Goal: Task Accomplishment & Management: Manage account settings

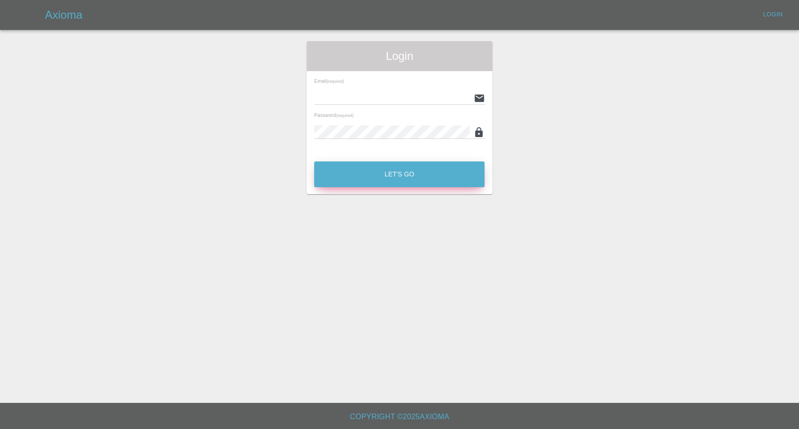
type input "afreen@axioma.co.uk"
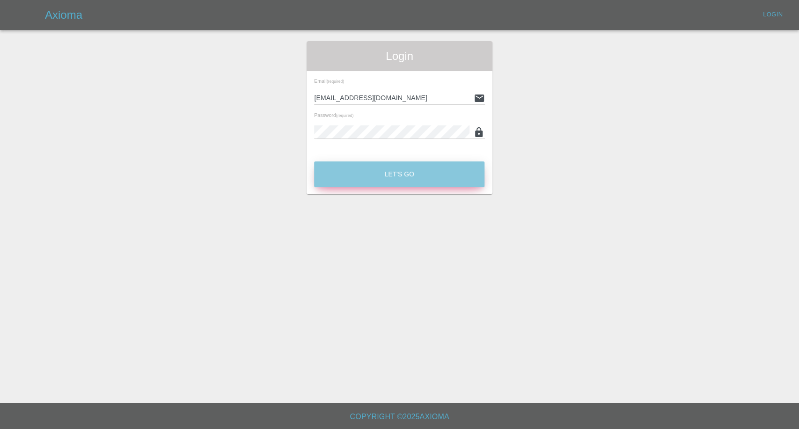
click at [360, 166] on button "Let's Go" at bounding box center [399, 175] width 170 height 26
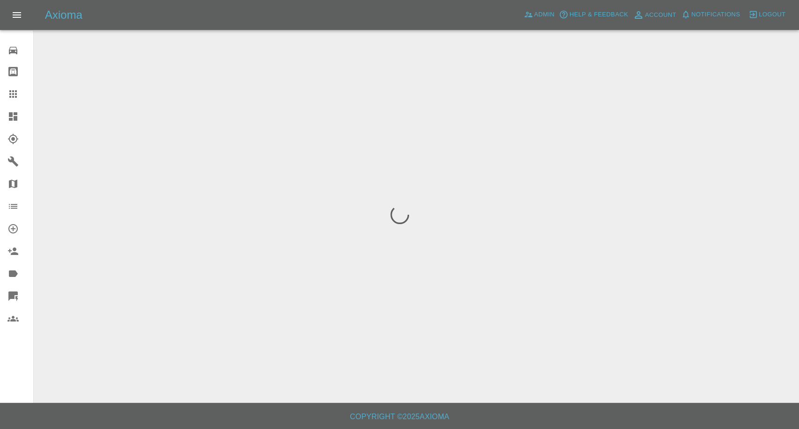
drag, startPoint x: 15, startPoint y: 95, endPoint x: 31, endPoint y: 101, distance: 17.2
click at [15, 94] on icon at bounding box center [12, 93] width 7 height 7
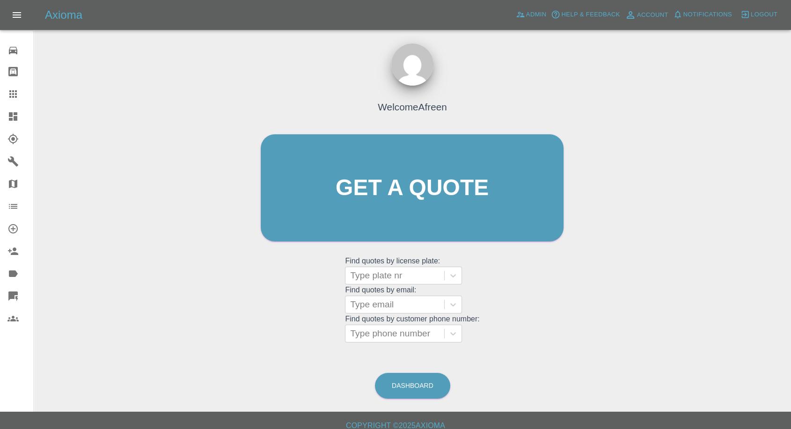
click at [383, 295] on grid "Find quotes by license plate: Type plate nr Find quotes by email: Type email Fi…" at bounding box center [412, 299] width 134 height 87
click at [378, 308] on div at bounding box center [394, 304] width 89 height 13
paste input "07895914320"
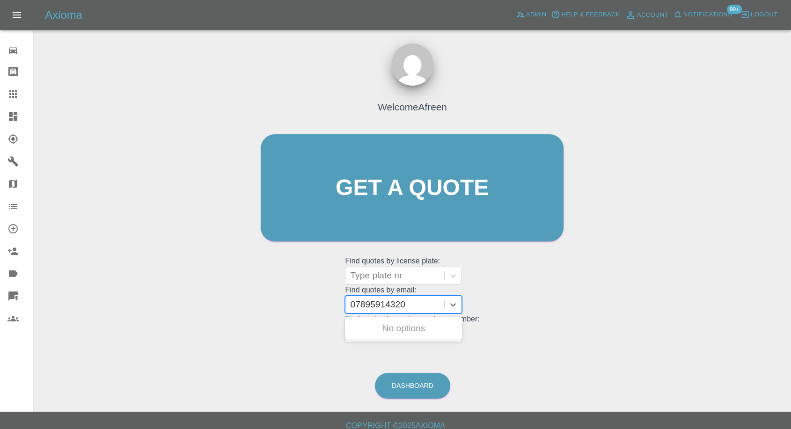
type input "07895914320"
click at [360, 347] on div "Welcome Afreen Get a quote Get a quote Find quotes by license plate: Type plate…" at bounding box center [412, 233] width 743 height 336
click at [379, 333] on div at bounding box center [394, 333] width 89 height 13
paste input "07895914320"
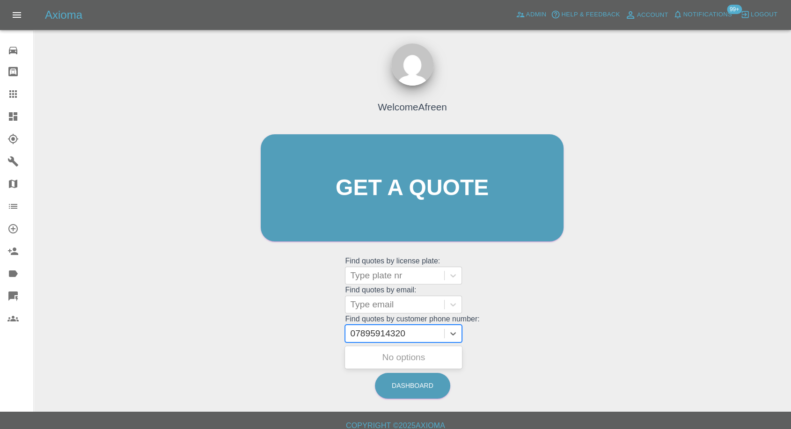
type input "07895914320"
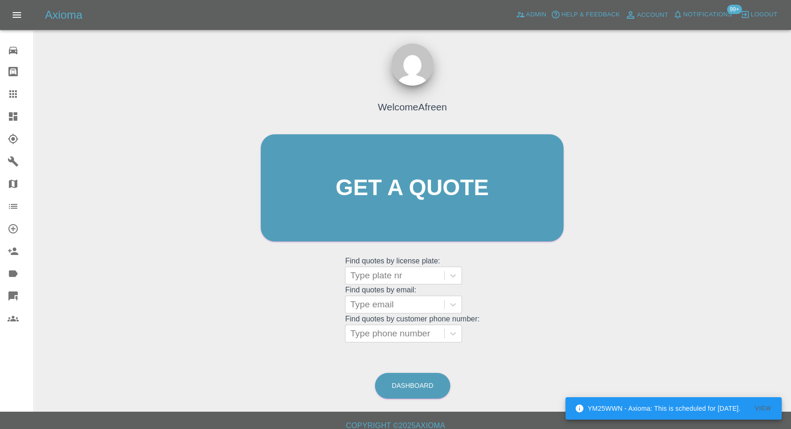
click at [374, 295] on grid "Find quotes by license plate: Type plate nr Find quotes by email: Type email Fi…" at bounding box center [412, 299] width 134 height 87
click at [380, 303] on div at bounding box center [394, 304] width 89 height 13
paste input "Franksynek@hotmail.com"
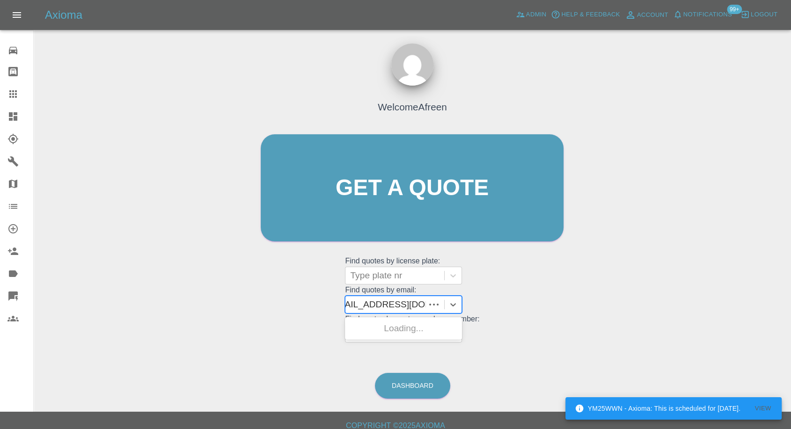
scroll to position [0, 9]
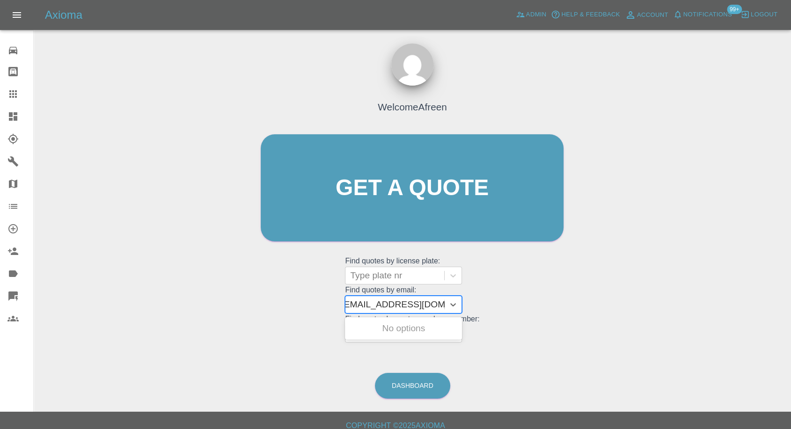
type input "Franksynek@hotmail.com"
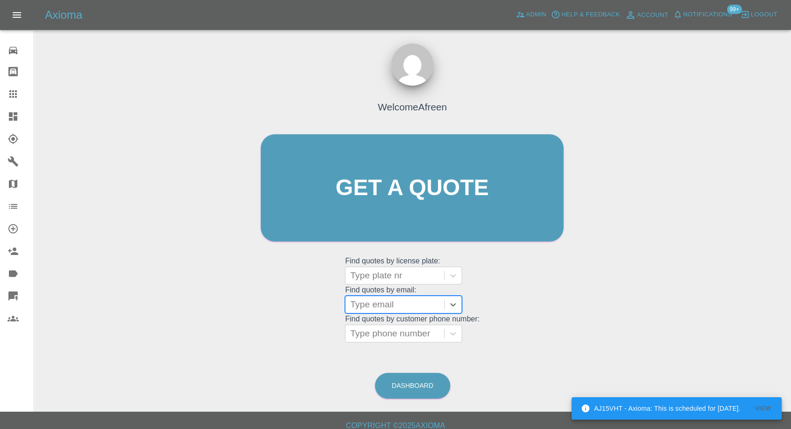
scroll to position [0, 0]
click at [383, 277] on div at bounding box center [394, 275] width 89 height 13
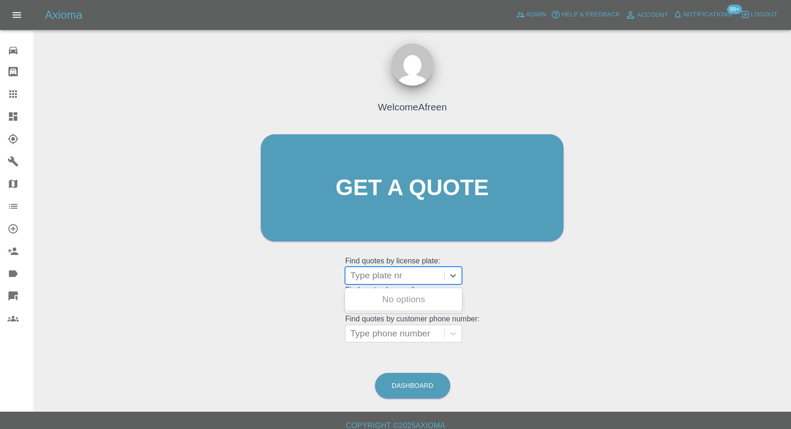
paste input "VF64BKG"
type input "VF64BKG"
click at [389, 294] on div "VF64BKG, Fnol" at bounding box center [403, 299] width 117 height 19
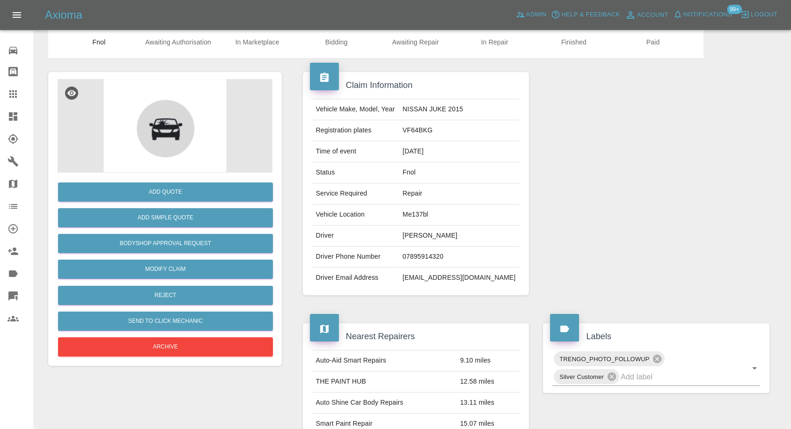
scroll to position [156, 0]
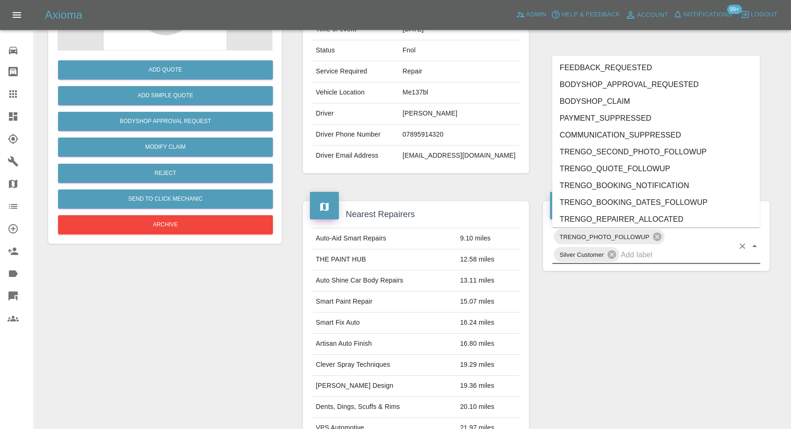
click at [641, 256] on input "text" at bounding box center [677, 255] width 113 height 15
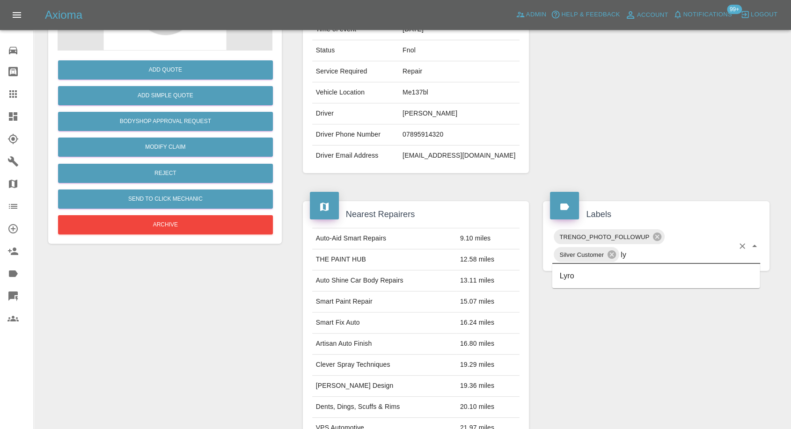
type input "lyr"
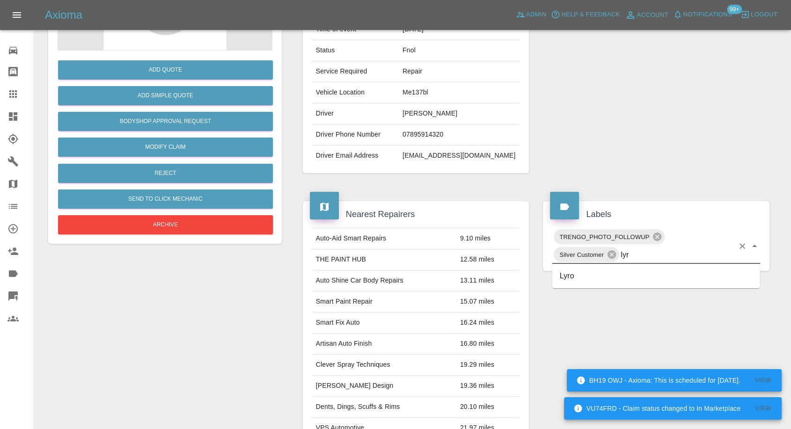
click at [580, 277] on li "Lyro" at bounding box center [657, 276] width 208 height 17
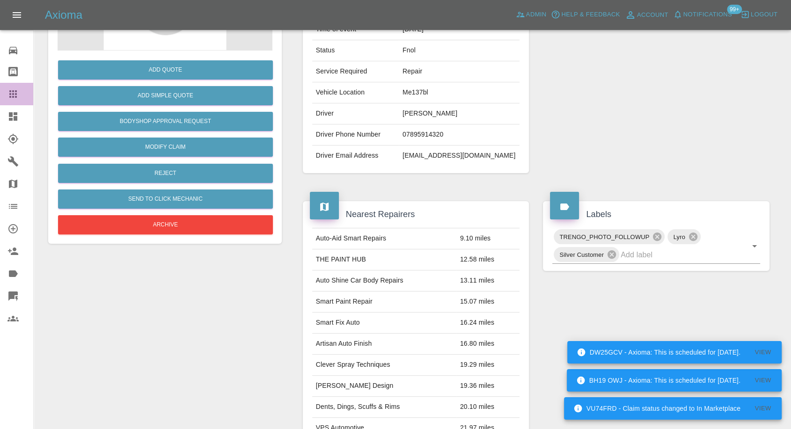
click at [14, 89] on icon at bounding box center [12, 93] width 11 height 11
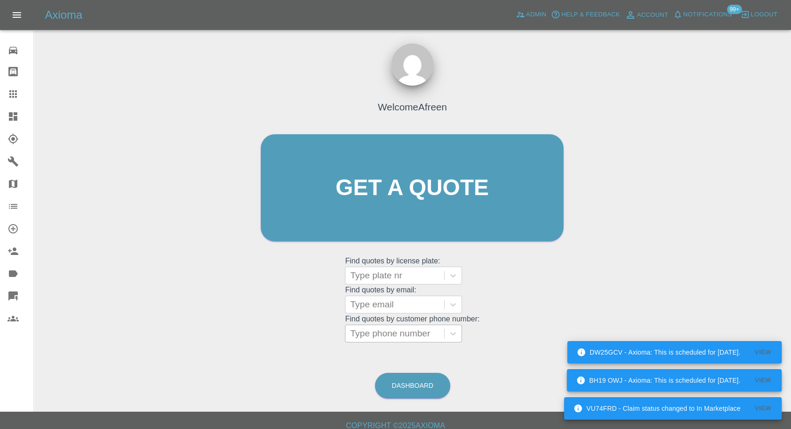
click at [378, 337] on div at bounding box center [394, 333] width 89 height 13
paste input "07726749101"
type input "07726749101"
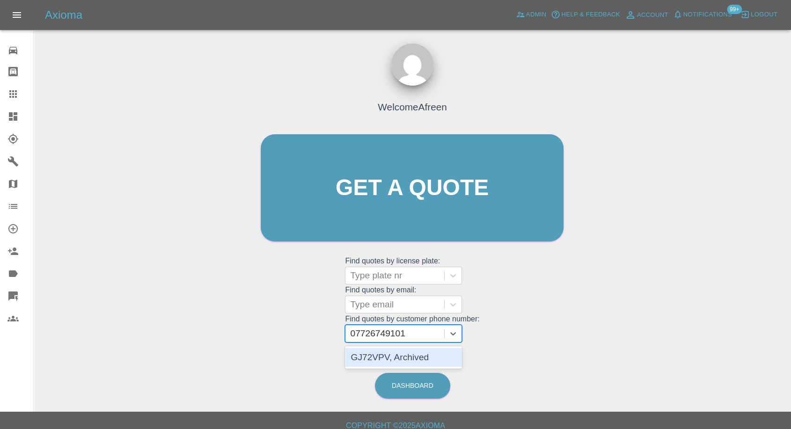
click at [392, 362] on div "GJ72VPV, Archived" at bounding box center [403, 357] width 117 height 19
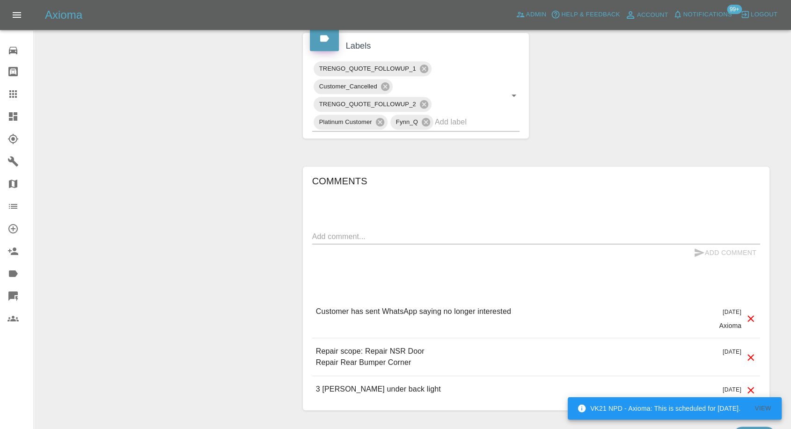
scroll to position [260, 0]
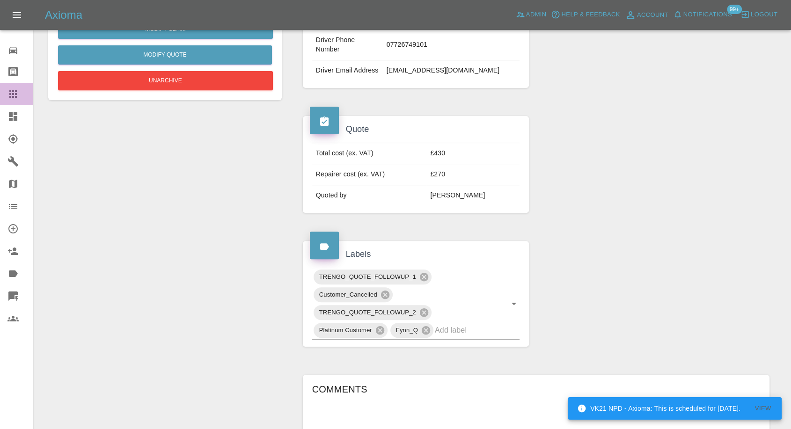
click at [13, 89] on icon at bounding box center [12, 93] width 11 height 11
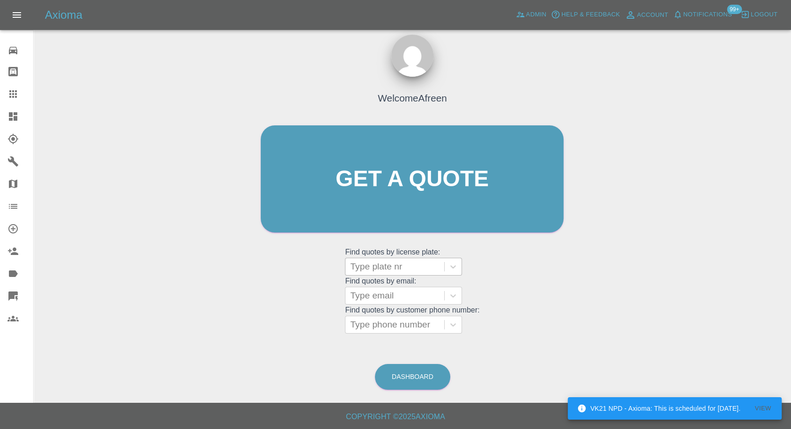
scroll to position [8, 0]
click at [380, 325] on div at bounding box center [394, 325] width 89 height 13
paste input "07522503796"
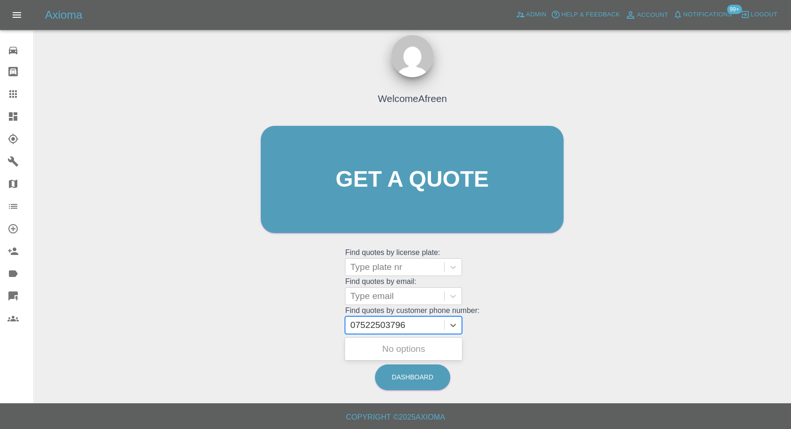
type input "07522503796"
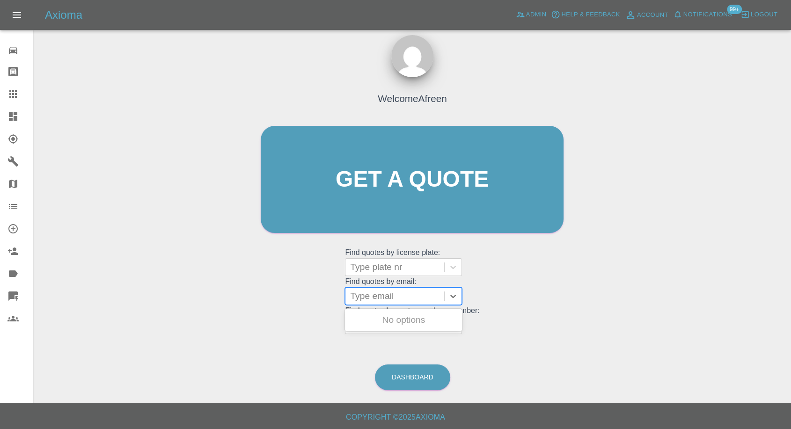
click at [382, 292] on div at bounding box center [394, 296] width 89 height 13
paste input "Andrewhumphies@gmail.com"
type input "Andrewhumphies@gmail.com"
click at [389, 316] on div "OV60ODS, Fnol" at bounding box center [403, 320] width 117 height 19
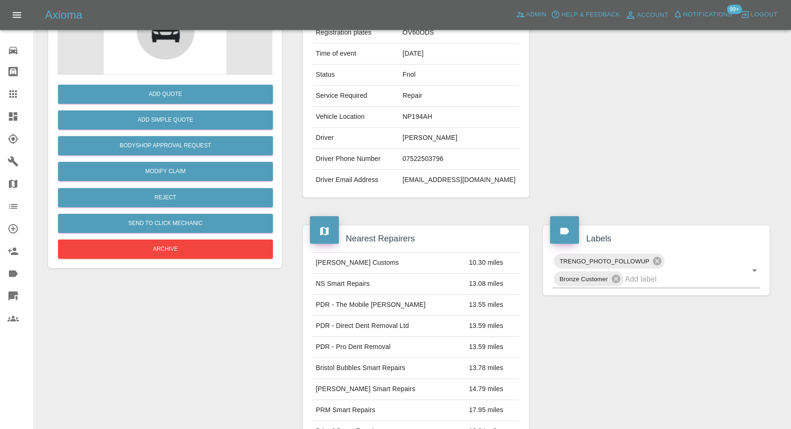
scroll to position [156, 0]
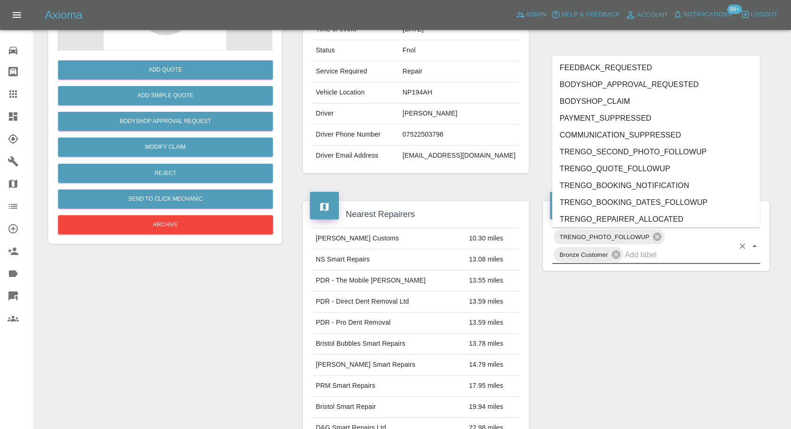
click at [646, 252] on input "text" at bounding box center [679, 255] width 109 height 15
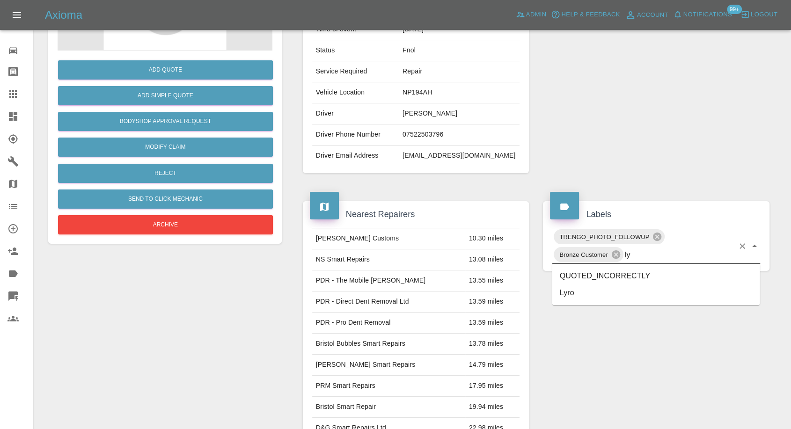
type input "lyr"
click at [595, 274] on li "Lyro" at bounding box center [657, 276] width 208 height 17
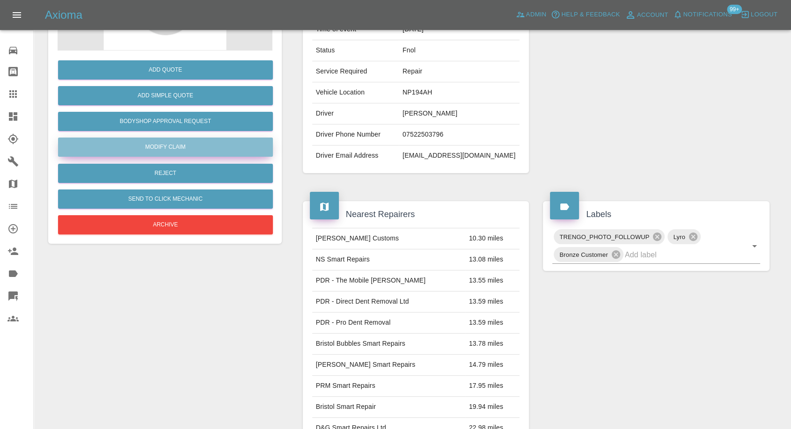
click at [185, 149] on link "Modify Claim" at bounding box center [165, 147] width 215 height 19
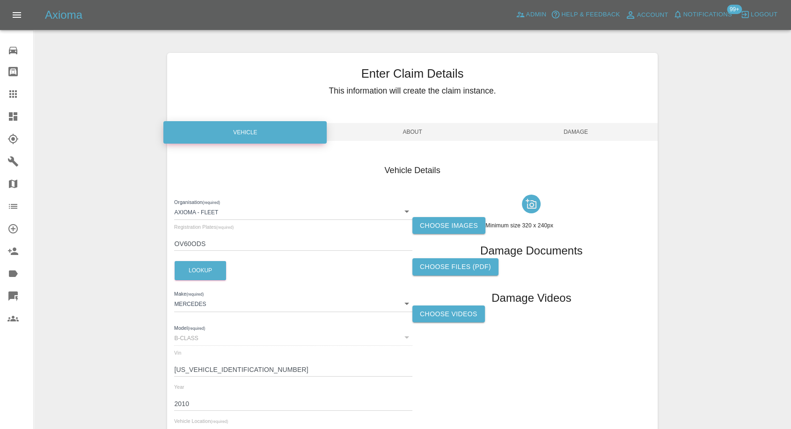
click at [436, 217] on label "Choose images" at bounding box center [449, 225] width 73 height 17
click at [0, 0] on input "Choose images" at bounding box center [0, 0] width 0 height 0
click at [578, 134] on span "Damage" at bounding box center [575, 132] width 163 height 18
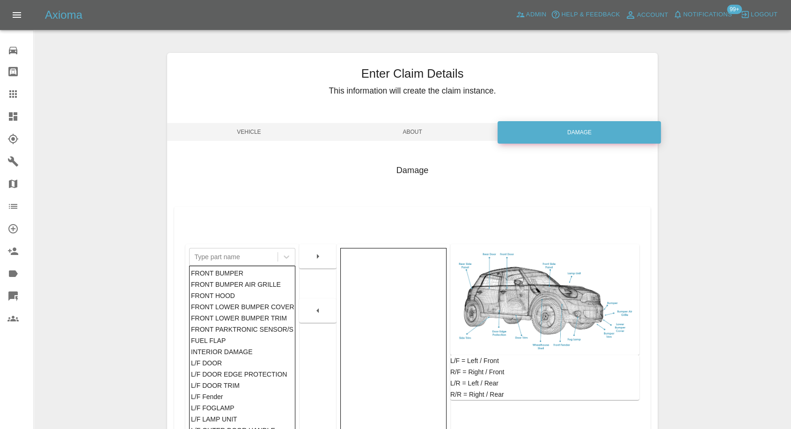
scroll to position [150, 0]
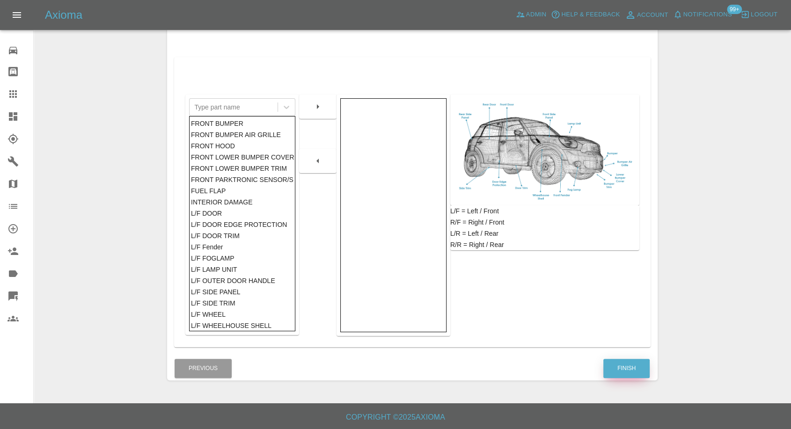
click at [624, 373] on button "Finish" at bounding box center [627, 368] width 46 height 19
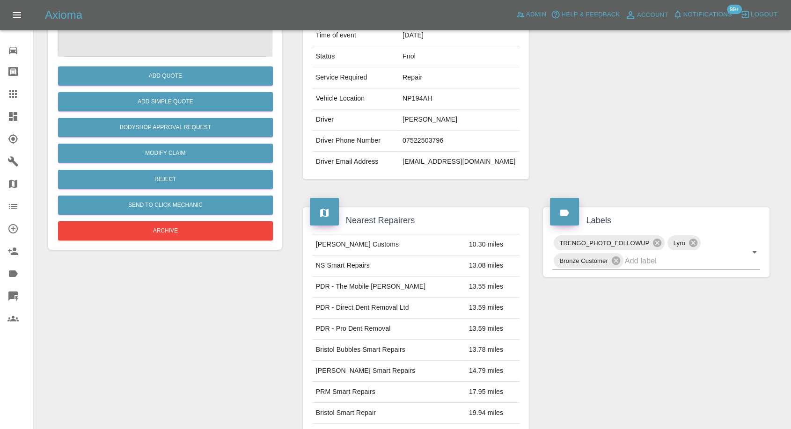
click at [8, 88] on icon at bounding box center [12, 93] width 11 height 11
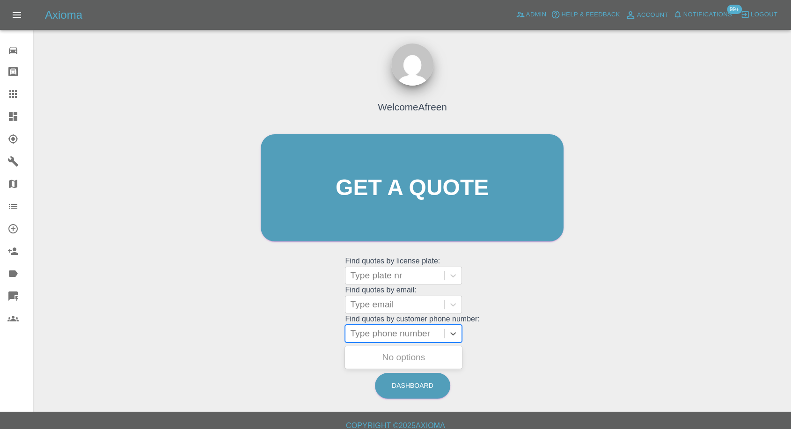
click at [393, 335] on div at bounding box center [394, 333] width 89 height 13
paste input "07840155590"
type input "07840155590"
click at [390, 362] on div "YC62UUW, Awaiting Authorisation" at bounding box center [403, 363] width 117 height 30
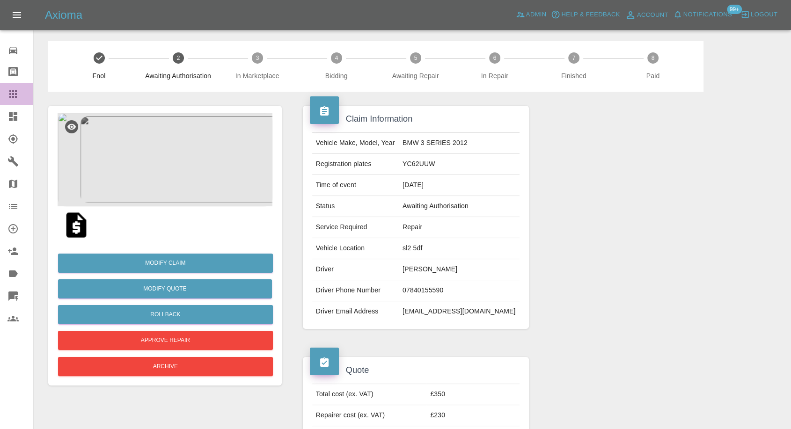
click at [14, 91] on icon at bounding box center [12, 93] width 11 height 11
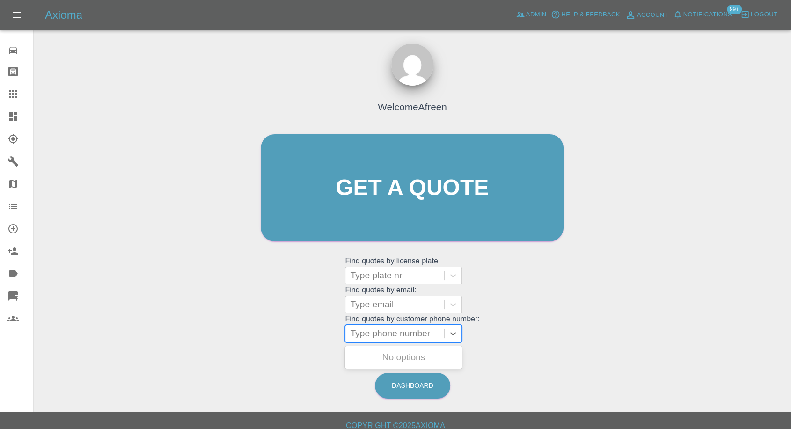
click at [374, 337] on div at bounding box center [394, 333] width 89 height 13
paste input "07740085347"
type input "07740085347"
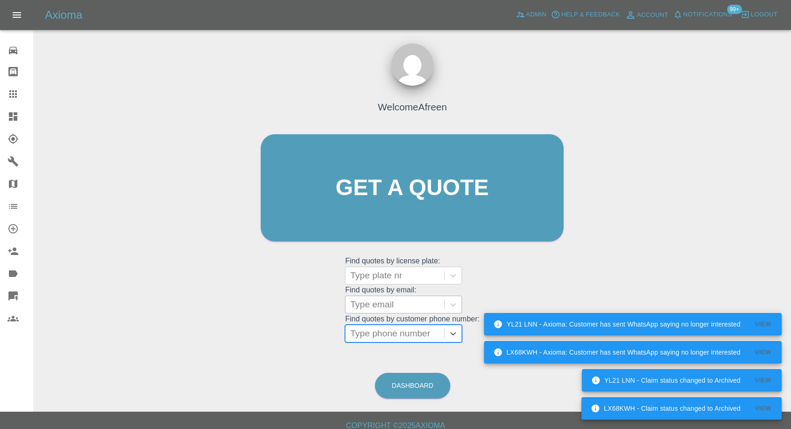
click at [419, 308] on div at bounding box center [394, 304] width 89 height 13
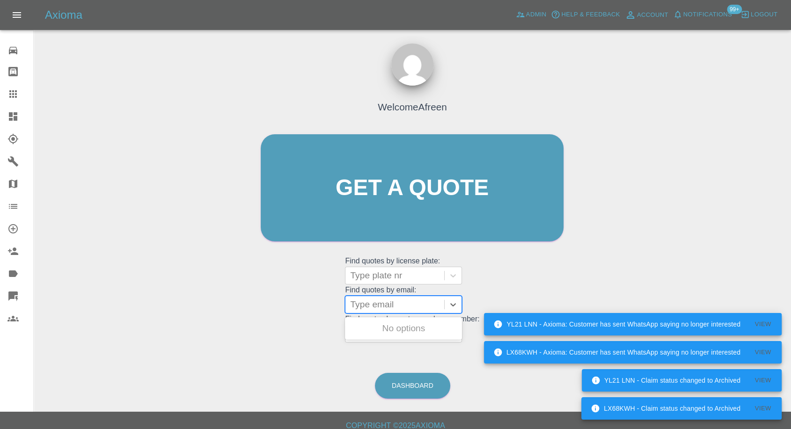
paste input "Ant_revs@hotmail.com"
type input "Ant_revs@hotmail.com"
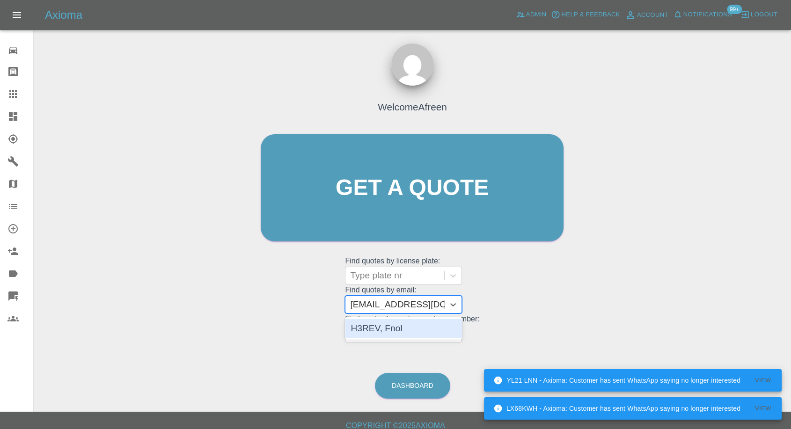
click at [405, 329] on div "H3REV, Fnol" at bounding box center [403, 328] width 117 height 19
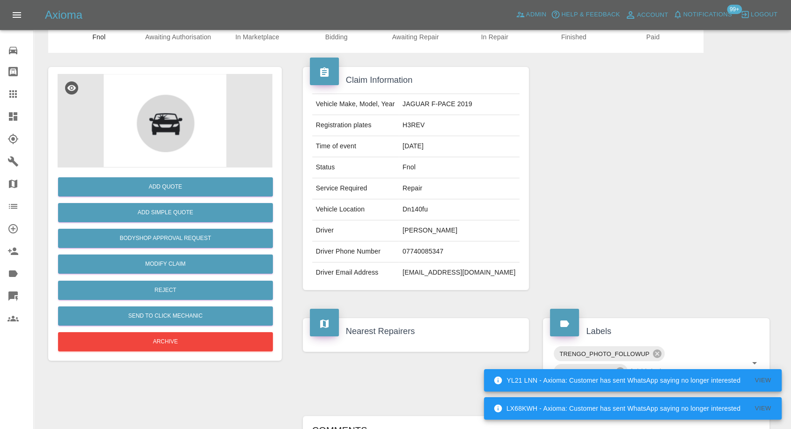
scroll to position [156, 0]
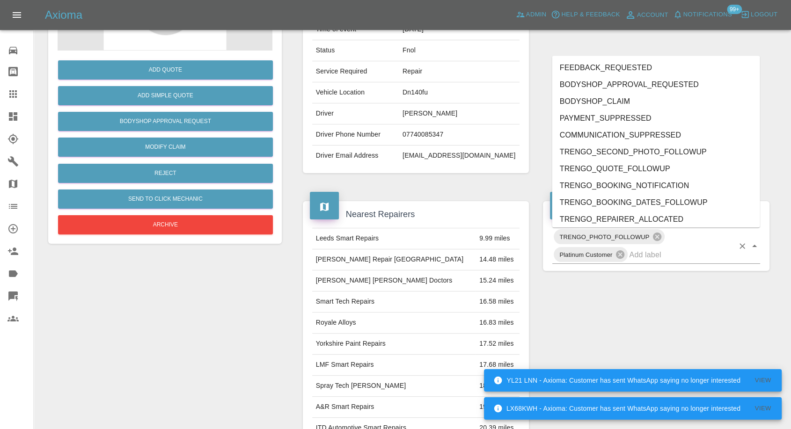
click at [659, 262] on div "TRENGO_PHOTO_FOLLOWUP Platinum Customer" at bounding box center [657, 246] width 208 height 36
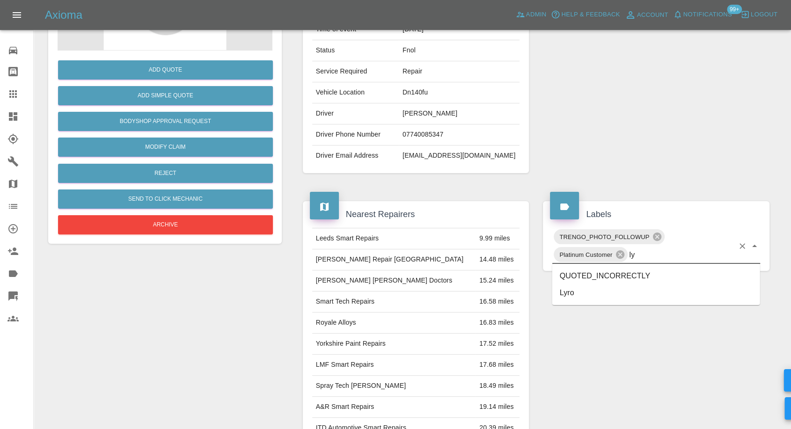
type input "lyr"
click at [574, 280] on li "Lyro" at bounding box center [657, 276] width 208 height 17
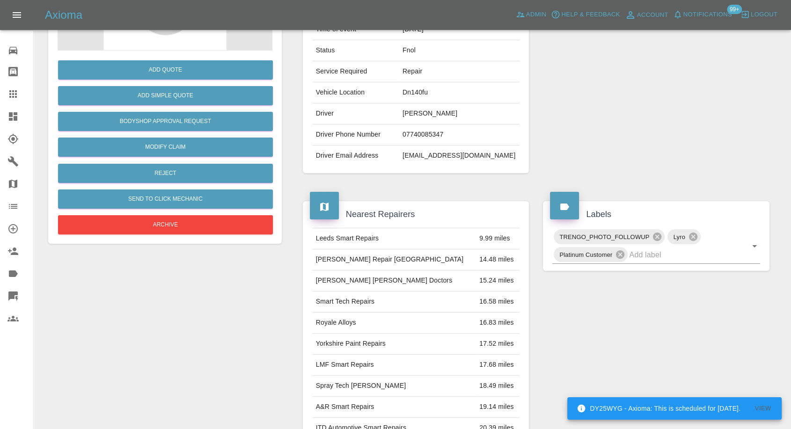
click at [21, 96] on div at bounding box center [20, 93] width 26 height 11
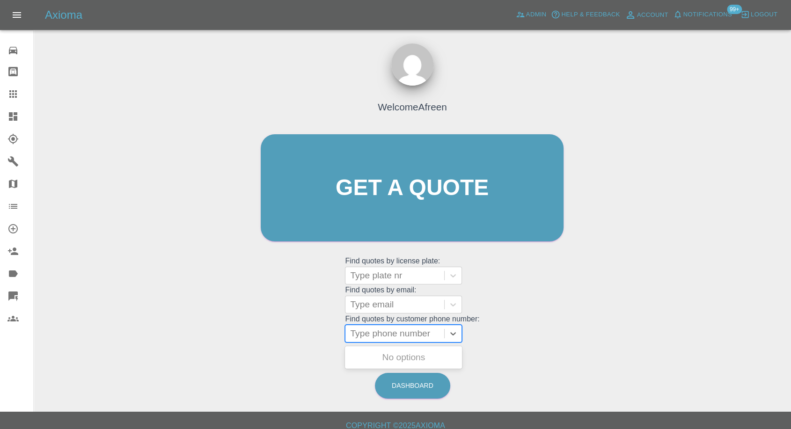
click at [363, 331] on div at bounding box center [394, 333] width 89 height 13
paste input "07841024044"
type input "07841024044"
drag, startPoint x: 391, startPoint y: 312, endPoint x: 391, endPoint y: 307, distance: 4.7
click at [391, 312] on div "Type email" at bounding box center [395, 304] width 99 height 17
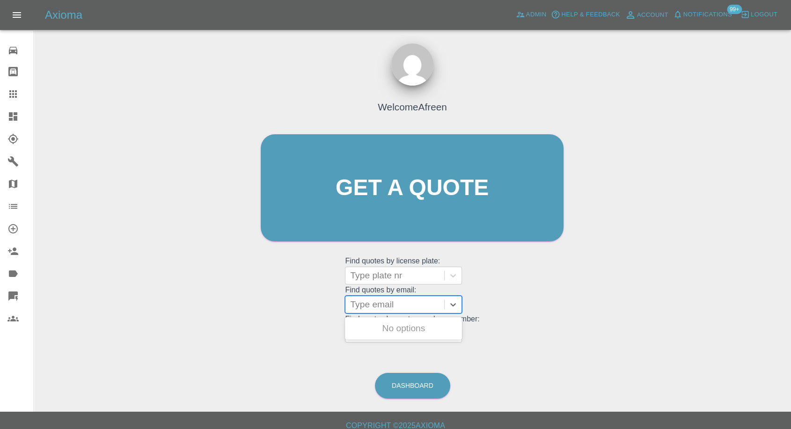
paste input "Glittle@andoras.com"
type input "Glittle@andoras.com"
click at [397, 329] on div "EMZ2938, Fnol" at bounding box center [403, 328] width 117 height 19
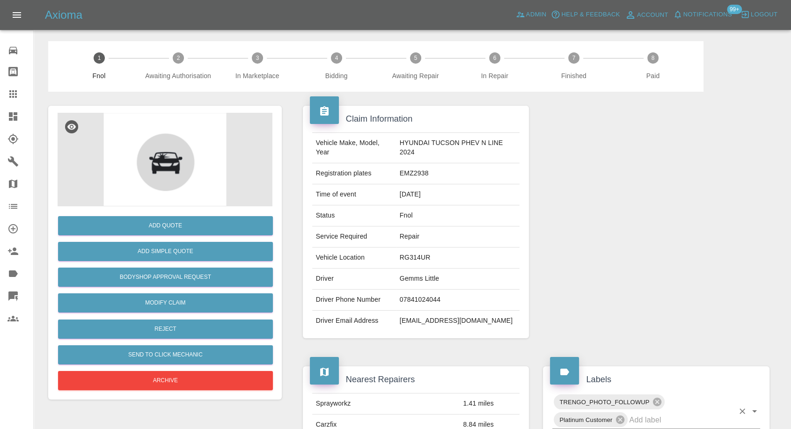
click at [650, 420] on input "text" at bounding box center [681, 420] width 105 height 15
type input "lyr"
click at [587, 382] on li "Lyro" at bounding box center [657, 381] width 208 height 17
click at [181, 303] on link "Modify Claim" at bounding box center [165, 303] width 215 height 19
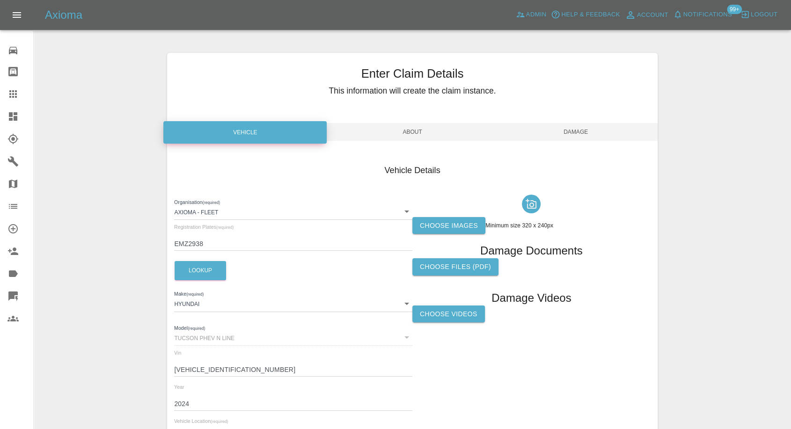
click at [450, 225] on label "Choose images" at bounding box center [449, 225] width 73 height 17
click at [0, 0] on input "Choose images" at bounding box center [0, 0] width 0 height 0
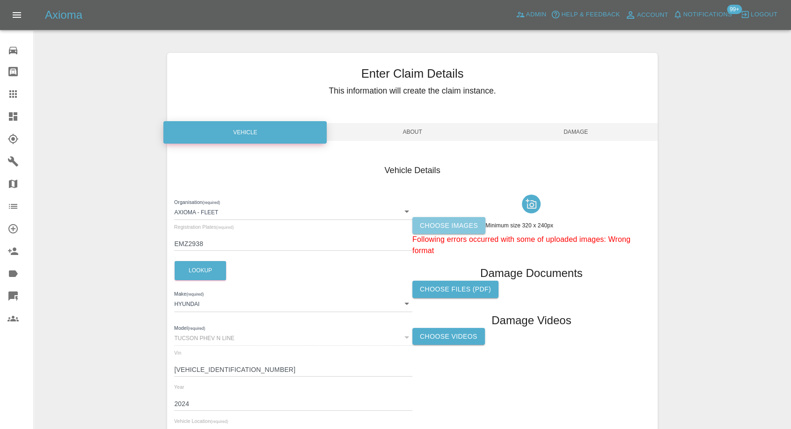
click at [445, 221] on label "Choose images" at bounding box center [449, 225] width 73 height 17
click at [0, 0] on input "Choose images" at bounding box center [0, 0] width 0 height 0
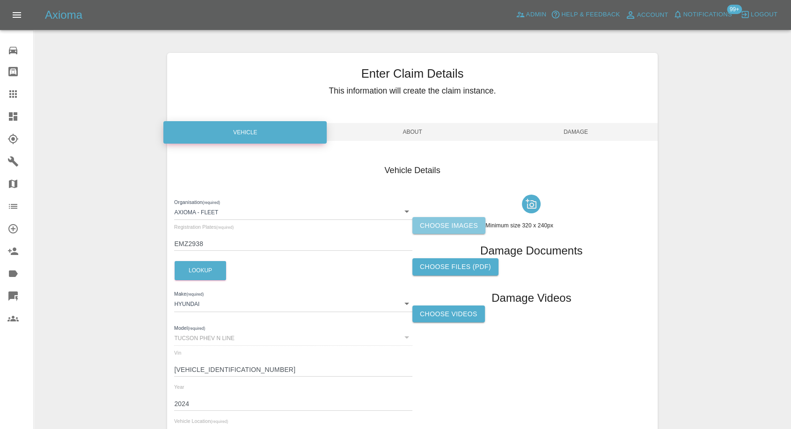
click at [446, 224] on label "Choose images" at bounding box center [449, 225] width 73 height 17
click at [0, 0] on input "Choose images" at bounding box center [0, 0] width 0 height 0
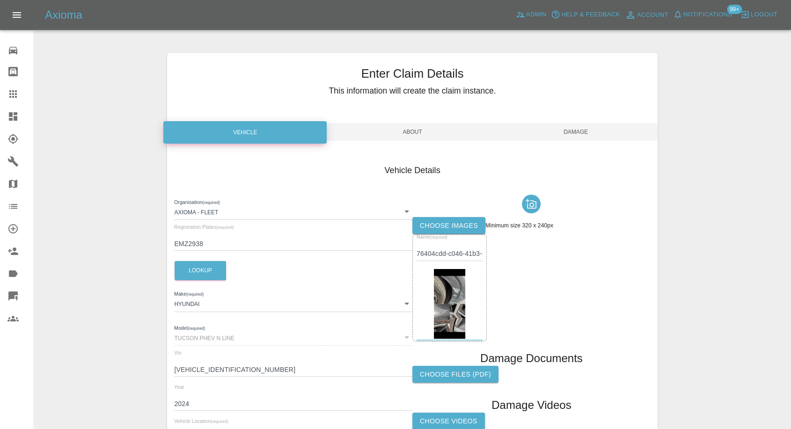
click at [588, 131] on span "Damage" at bounding box center [575, 132] width 163 height 18
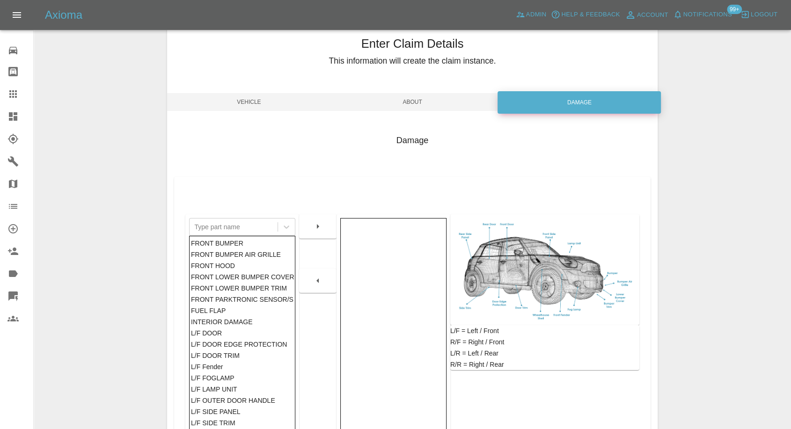
scroll to position [104, 0]
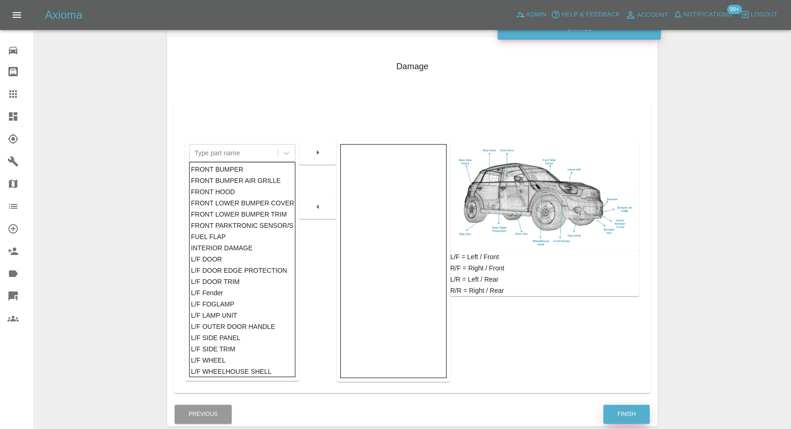
click at [622, 418] on button "Finish" at bounding box center [627, 414] width 46 height 19
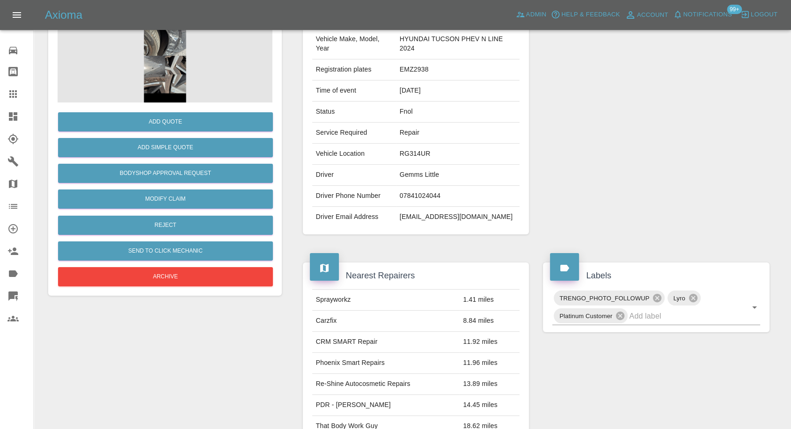
click at [15, 90] on icon at bounding box center [12, 93] width 11 height 11
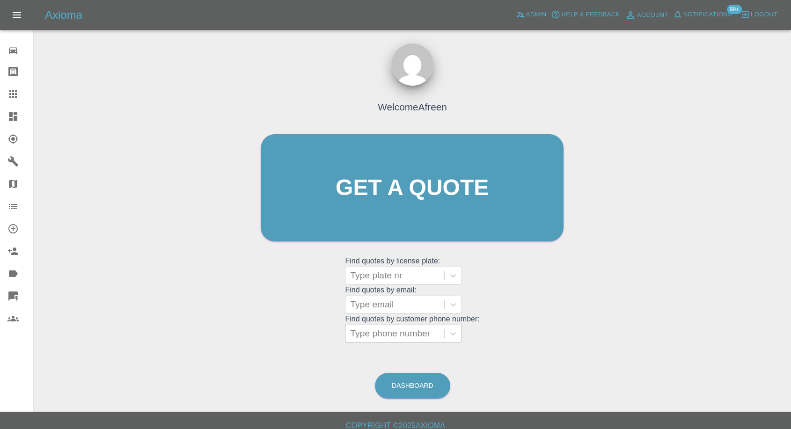
click at [379, 329] on div at bounding box center [394, 333] width 89 height 13
paste input "07929854253"
type input "07929854253"
click at [414, 308] on div at bounding box center [394, 304] width 89 height 13
paste input "mrssallyblake54@yahoo.co.uk"
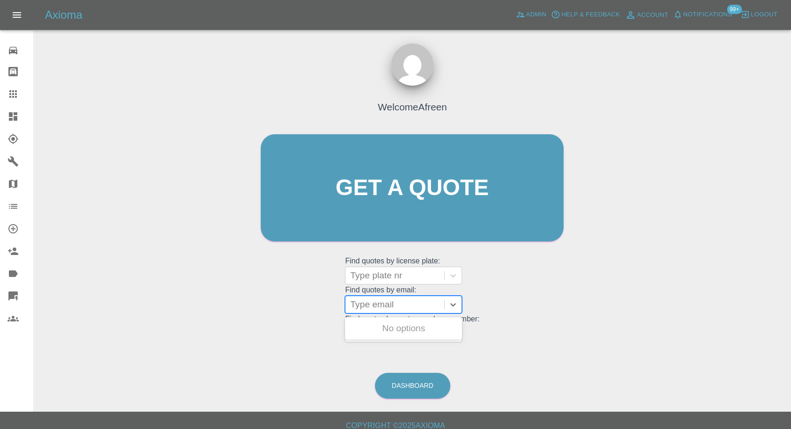
type input "mrssallyblake54@yahoo.co.uk"
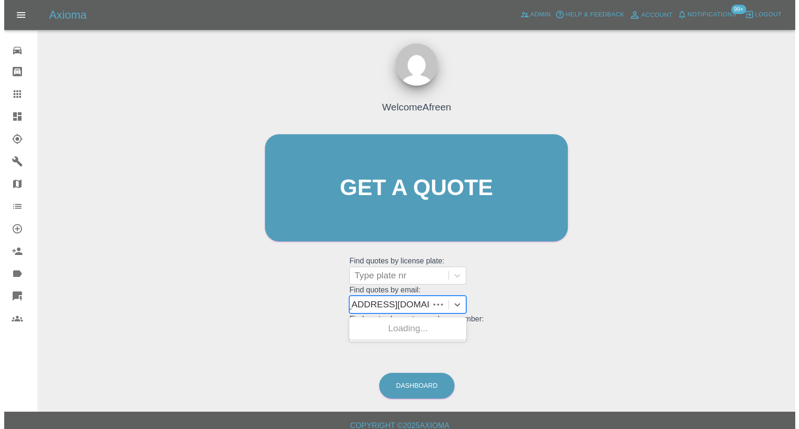
scroll to position [0, 25]
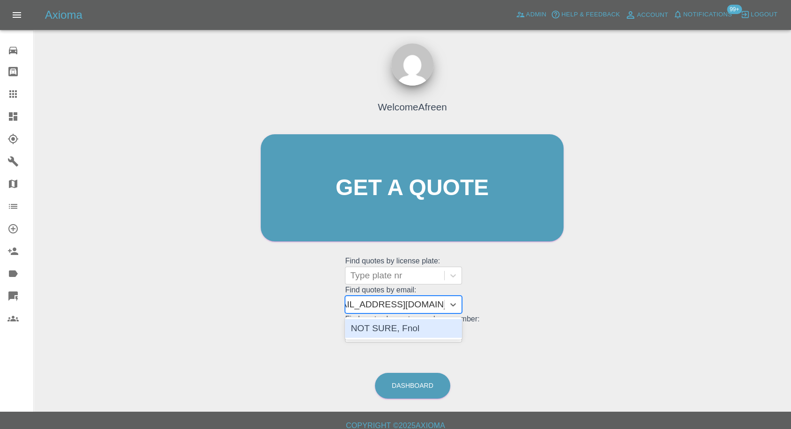
click at [393, 331] on div "NOT SURE, Fnol" at bounding box center [403, 328] width 117 height 19
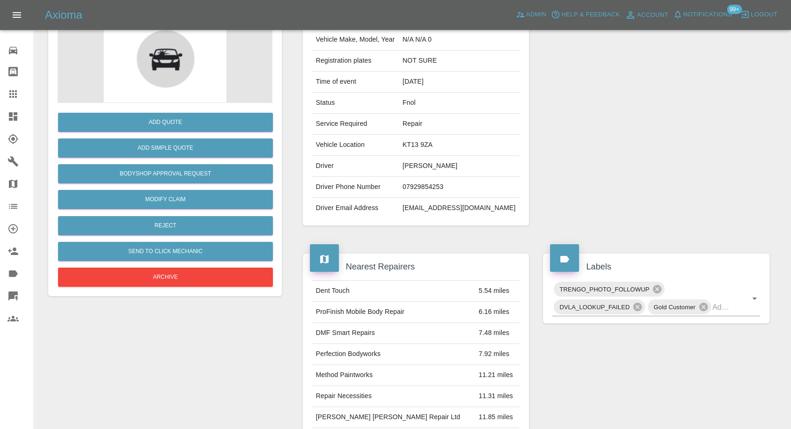
scroll to position [104, 0]
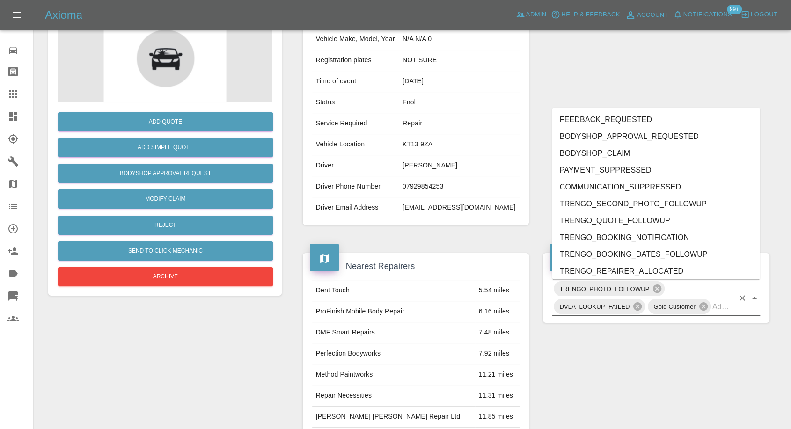
click at [719, 306] on input "text" at bounding box center [724, 307] width 22 height 15
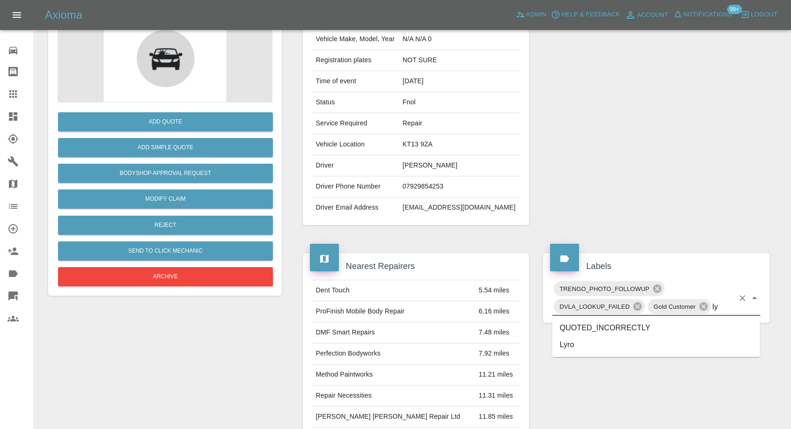
type input "lyr"
click at [600, 330] on li "Lyro" at bounding box center [657, 328] width 208 height 17
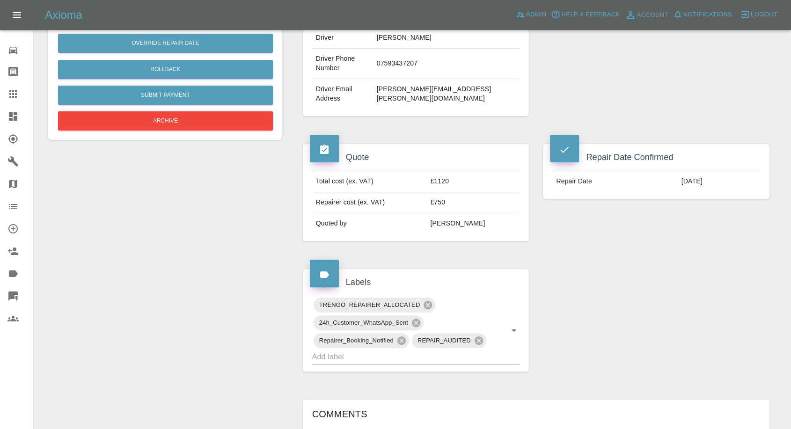
scroll to position [572, 0]
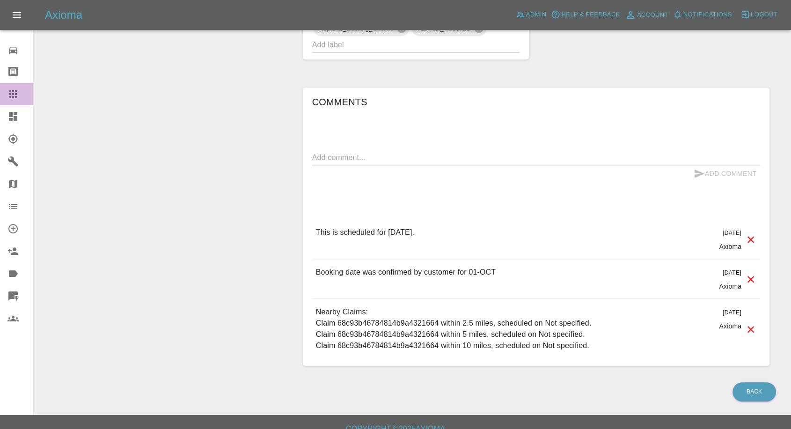
click at [7, 95] on icon at bounding box center [12, 93] width 11 height 11
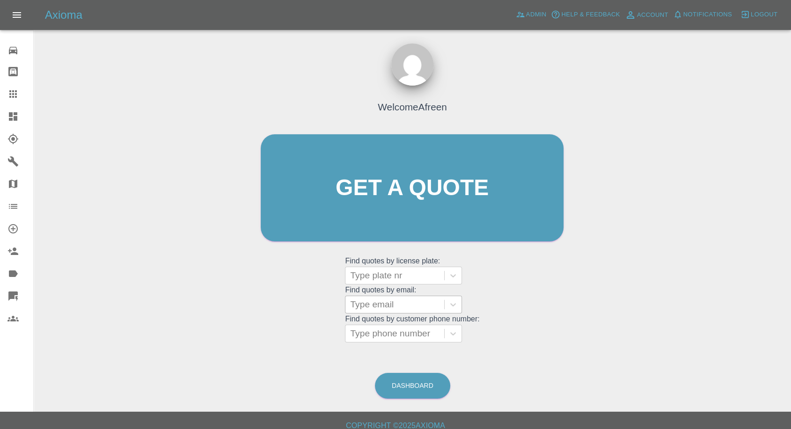
click at [375, 308] on div at bounding box center [394, 304] width 89 height 13
paste input ""[EMAIL_ADDRESS][DOMAIN_NAME]" <undefined>"
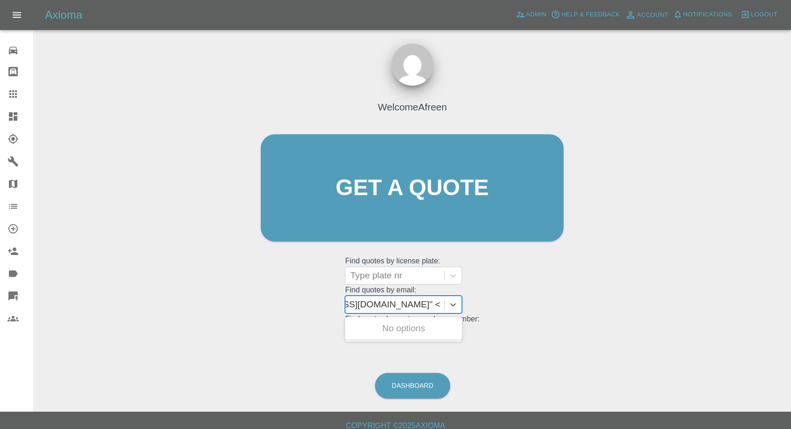
scroll to position [0, 67]
drag, startPoint x: 386, startPoint y: 304, endPoint x: 798, endPoint y: 50, distance: 484.8
click at [791, 111] on html "Axioma Admin Help & Feedback Account Notifications 0 Logout 0 Repair home Bodys…" at bounding box center [395, 219] width 791 height 438
type input "[EMAIL_ADDRESS][DOMAIN_NAME]"
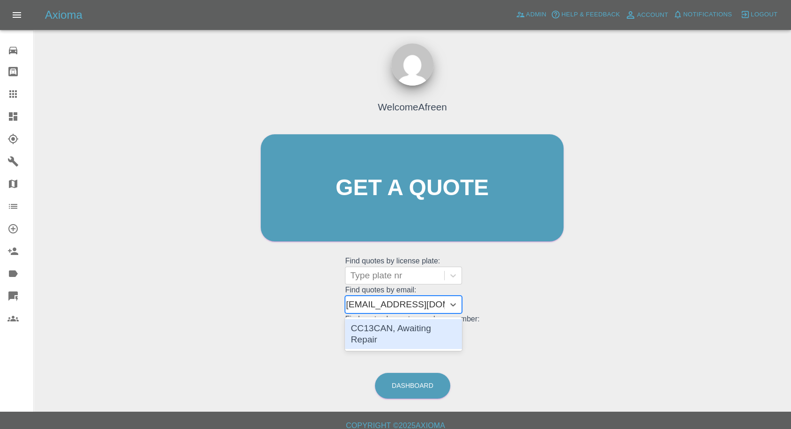
click at [429, 331] on div "CC13CAN, Awaiting Repair" at bounding box center [403, 334] width 117 height 30
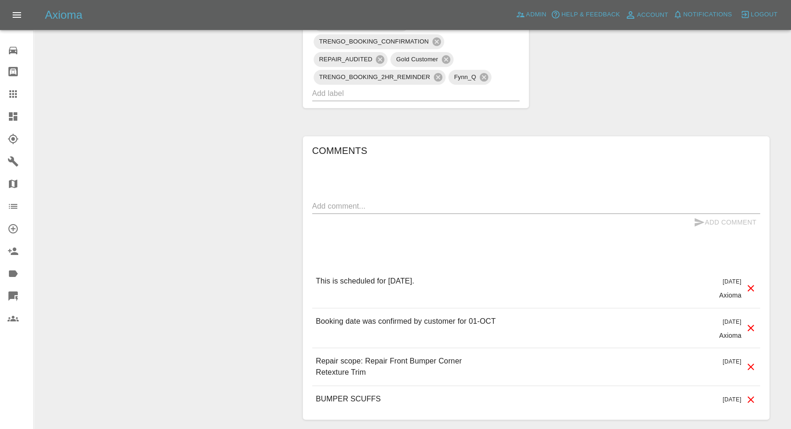
scroll to position [676, 0]
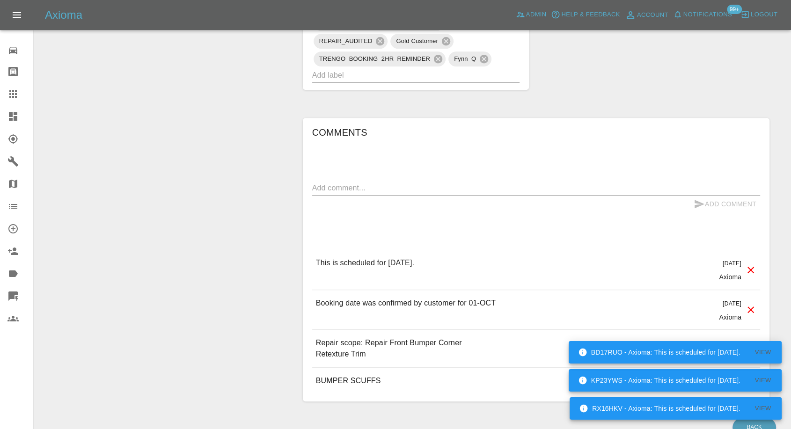
drag, startPoint x: 15, startPoint y: 96, endPoint x: 162, endPoint y: 181, distance: 169.3
click at [15, 96] on icon at bounding box center [12, 93] width 7 height 7
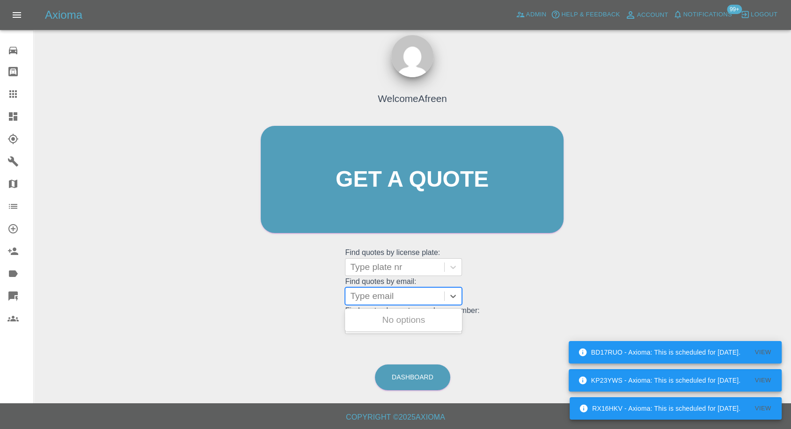
click at [384, 291] on div at bounding box center [394, 296] width 89 height 13
paste input ""[EMAIL_ADDRESS][DOMAIN_NAME]" <undefined>"
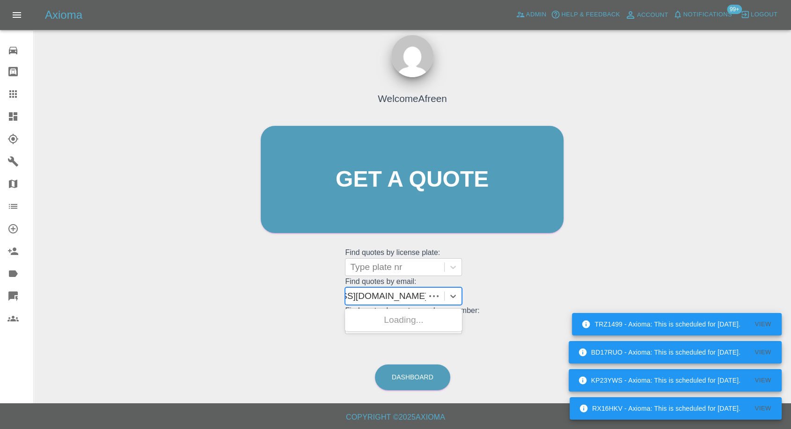
scroll to position [0, 66]
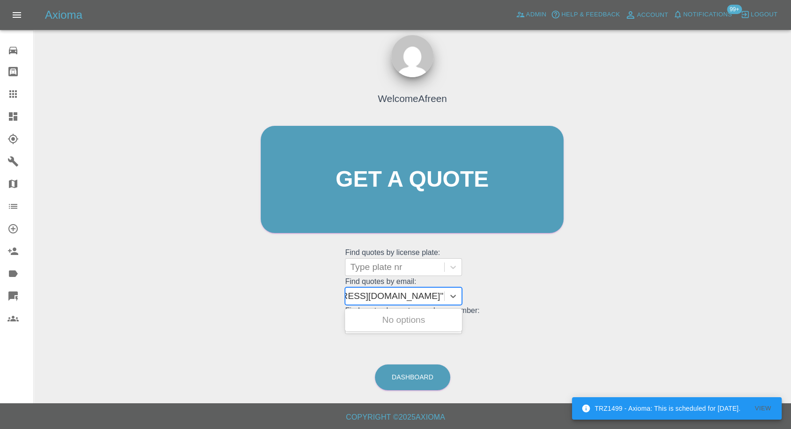
drag, startPoint x: 383, startPoint y: 292, endPoint x: 798, endPoint y: 213, distance: 422.7
click at [791, 213] on html "TRZ1499 - Axioma: This is scheduled for [DATE]. View Axioma Admin Help & Feedba…" at bounding box center [395, 211] width 791 height 438
type input "[EMAIL_ADDRESS][DOMAIN_NAME]"
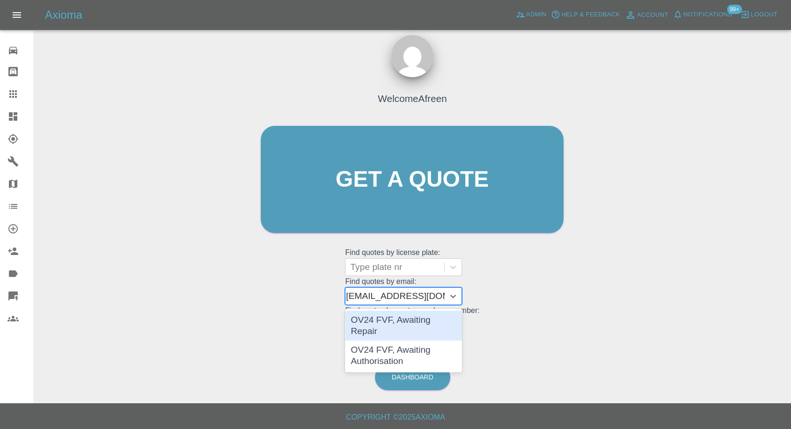
click at [426, 324] on div "OV24 FVF, Awaiting Repair" at bounding box center [403, 326] width 117 height 30
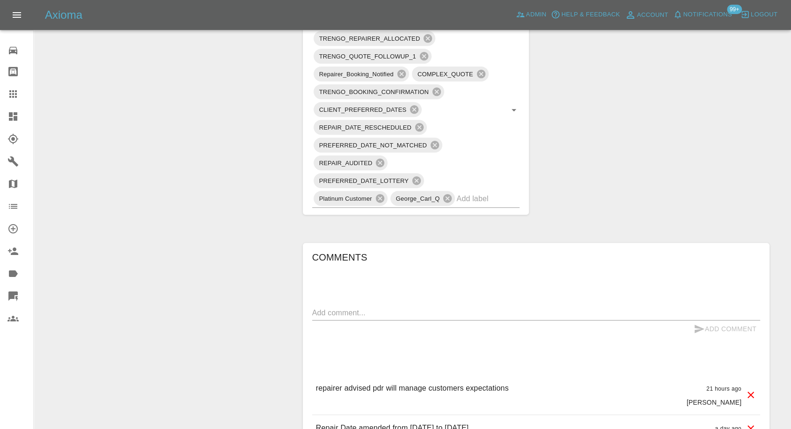
scroll to position [624, 0]
